Goal: Task Accomplishment & Management: Use online tool/utility

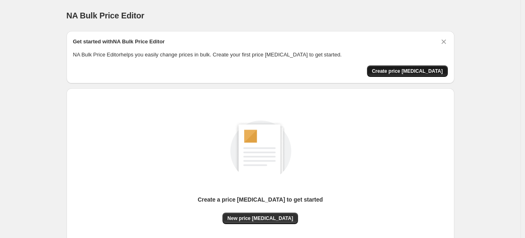
click at [405, 69] on span "Create price change job" at bounding box center [407, 71] width 71 height 7
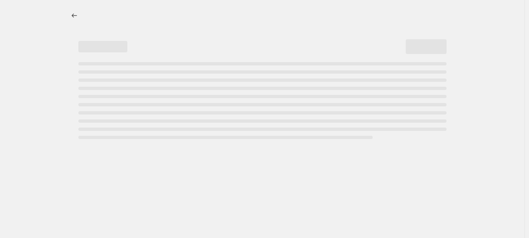
select select "percentage"
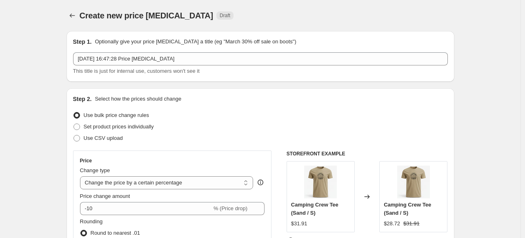
click at [118, 43] on p "Optionally give your price change job a title (eg "March 30% off sale on boots")" at bounding box center [195, 42] width 201 height 8
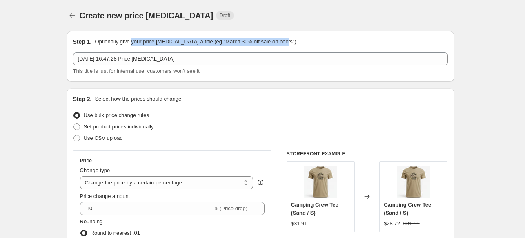
drag, startPoint x: 141, startPoint y: 42, endPoint x: 306, endPoint y: 51, distance: 165.3
click at [310, 45] on div "Step 1. Optionally give your price change job a title (eg "March 30% off sale o…" at bounding box center [260, 42] width 375 height 8
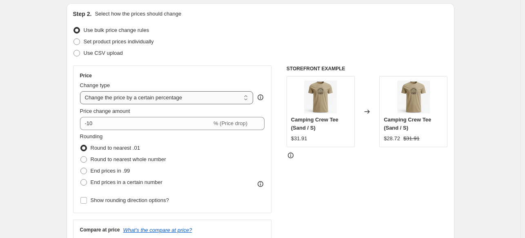
scroll to position [41, 0]
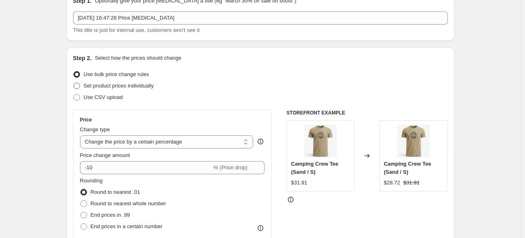
click at [142, 87] on span "Set product prices individually" at bounding box center [119, 86] width 70 height 6
click at [74, 83] on input "Set product prices individually" at bounding box center [74, 83] width 0 height 0
radio input "true"
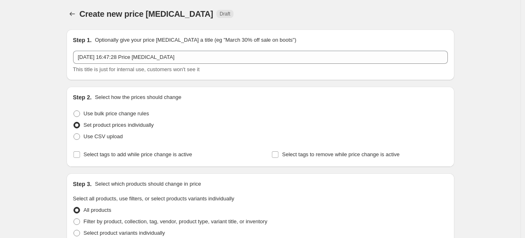
scroll to position [0, 0]
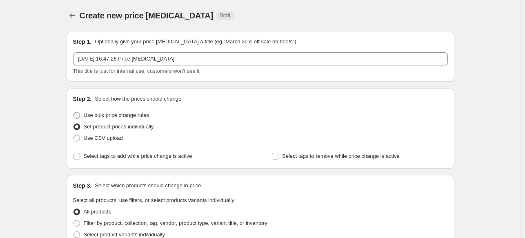
click at [96, 115] on span "Use bulk price change rules" at bounding box center [116, 115] width 65 height 6
click at [74, 112] on input "Use bulk price change rules" at bounding box center [74, 112] width 0 height 0
radio input "true"
select select "percentage"
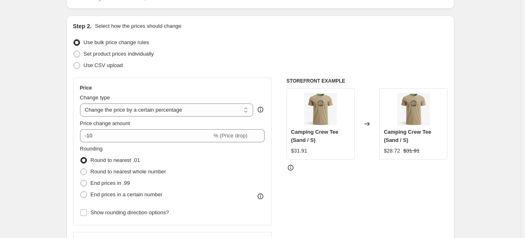
scroll to position [82, 0]
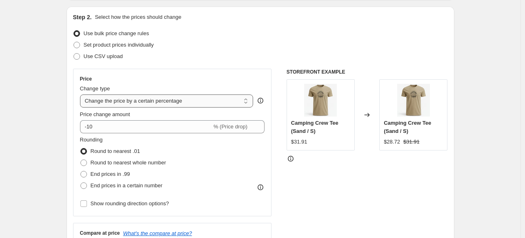
click at [219, 99] on select "Change the price to a certain amount Change the price by a certain amount Chang…" at bounding box center [167, 100] width 174 height 13
click at [82, 94] on select "Change the price to a certain amount Change the price by a certain amount Chang…" at bounding box center [167, 100] width 174 height 13
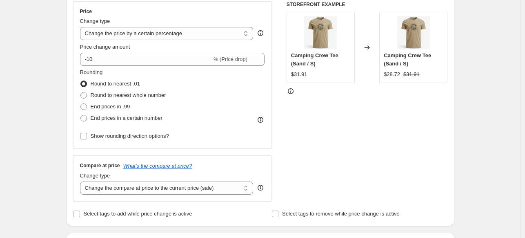
scroll to position [163, 0]
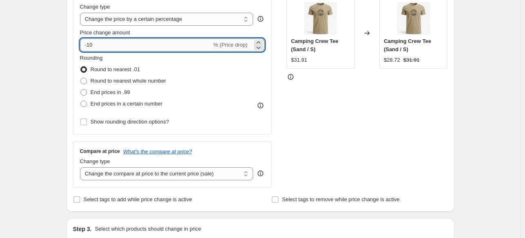
click at [155, 45] on input "-10" at bounding box center [146, 44] width 132 height 13
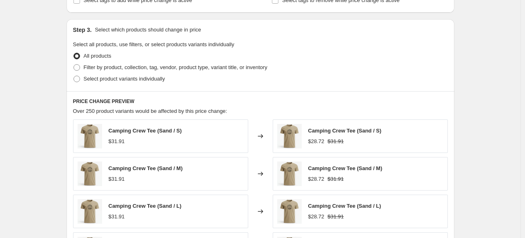
scroll to position [368, 0]
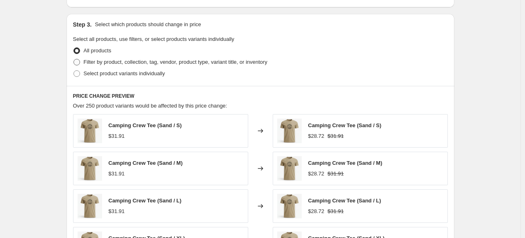
click at [183, 60] on span "Filter by product, collection, tag, vendor, product type, variant title, or inv…" at bounding box center [176, 62] width 184 height 6
click at [74, 59] on input "Filter by product, collection, tag, vendor, product type, variant title, or inv…" at bounding box center [74, 59] width 0 height 0
radio input "true"
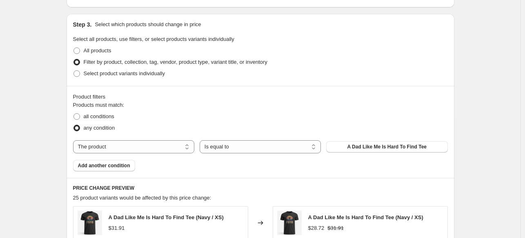
scroll to position [409, 0]
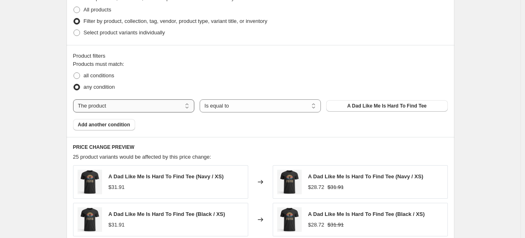
click at [190, 107] on select "The product The product's collection The product's tag The product's vendor The…" at bounding box center [133, 105] width 121 height 13
select select "tag"
click at [301, 107] on select "Is equal to Is not equal to" at bounding box center [260, 105] width 121 height 13
click at [157, 105] on select "The product The product's collection The product's tag The product's vendor The…" at bounding box center [133, 105] width 121 height 13
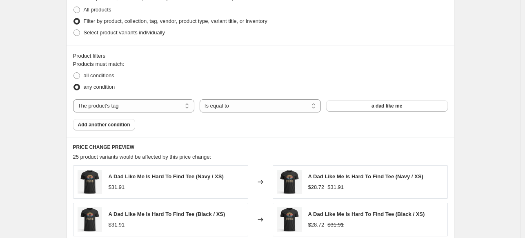
click at [193, 65] on fieldset "Products must match: all conditions any condition" at bounding box center [260, 76] width 375 height 33
click at [147, 32] on span "Select product variants individually" at bounding box center [124, 32] width 81 height 6
click at [74, 30] on input "Select product variants individually" at bounding box center [74, 29] width 0 height 0
radio input "true"
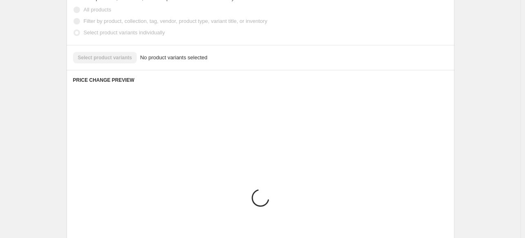
scroll to position [397, 0]
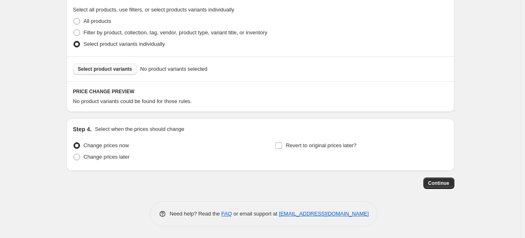
click at [114, 70] on span "Select product variants" at bounding box center [105, 69] width 54 height 7
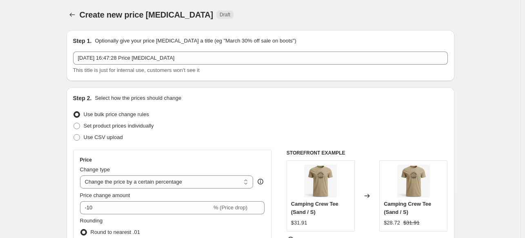
scroll to position [0, 0]
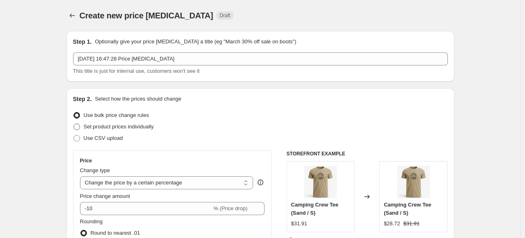
click at [119, 128] on span "Set product prices individually" at bounding box center [119, 126] width 70 height 6
click at [74, 124] on input "Set product prices individually" at bounding box center [74, 123] width 0 height 0
radio input "true"
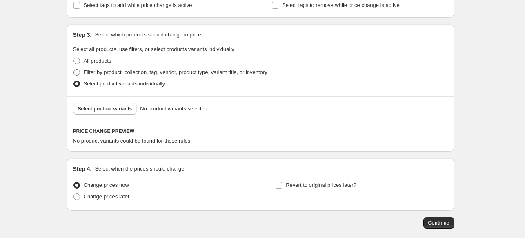
scroll to position [163, 0]
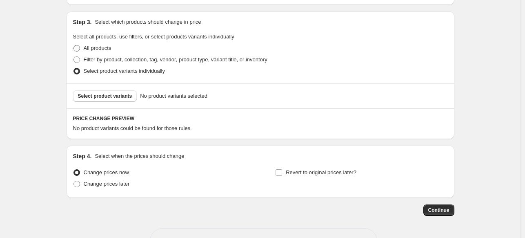
click at [96, 43] on label "All products" at bounding box center [92, 47] width 38 height 11
click at [74, 45] on input "All products" at bounding box center [74, 45] width 0 height 0
radio input "true"
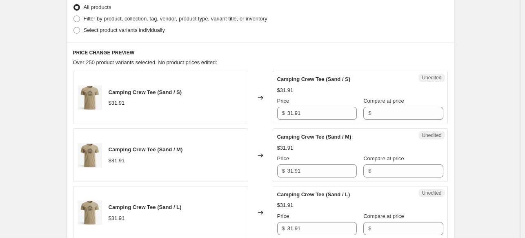
scroll to position [0, 0]
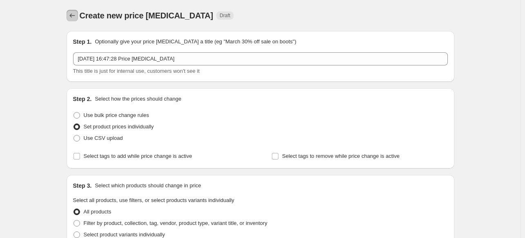
click at [76, 16] on icon "Price change jobs" at bounding box center [72, 15] width 8 height 8
